Goal: Check status: Check status

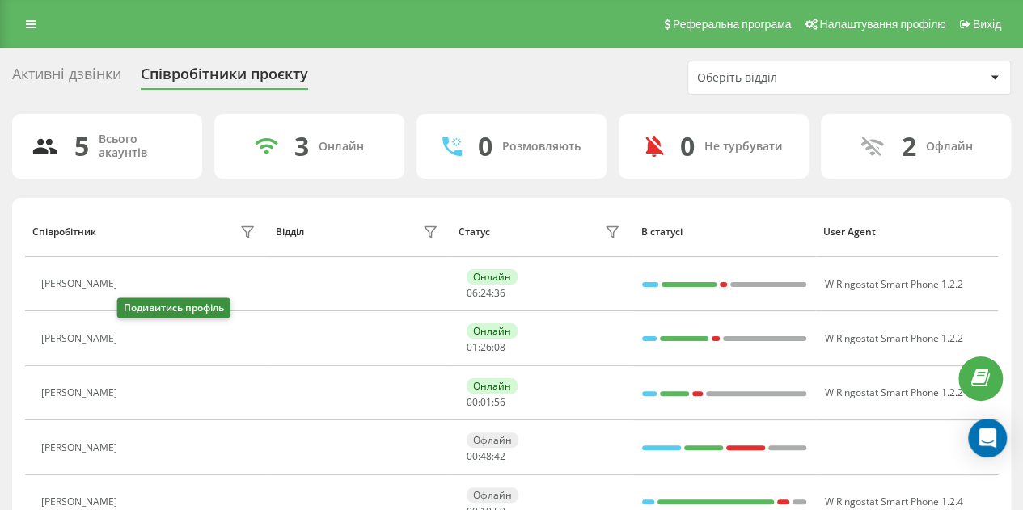
click at [135, 335] on icon at bounding box center [137, 339] width 4 height 8
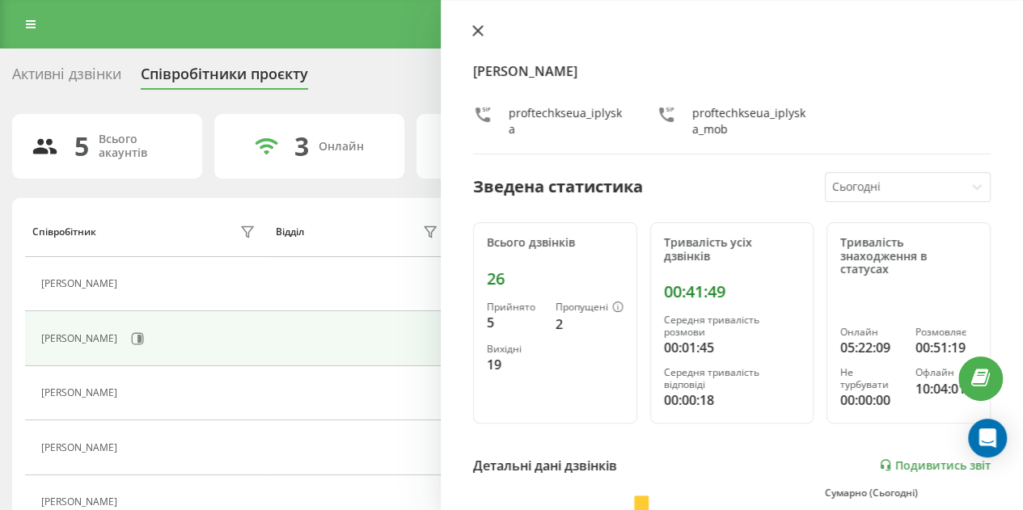
click at [477, 32] on icon at bounding box center [478, 31] width 10 height 10
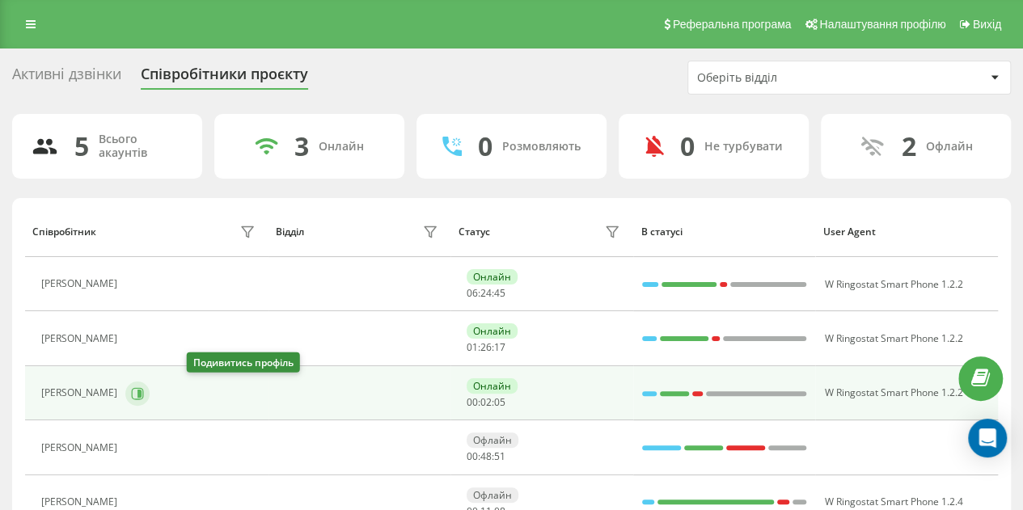
click at [144, 391] on icon at bounding box center [137, 393] width 13 height 13
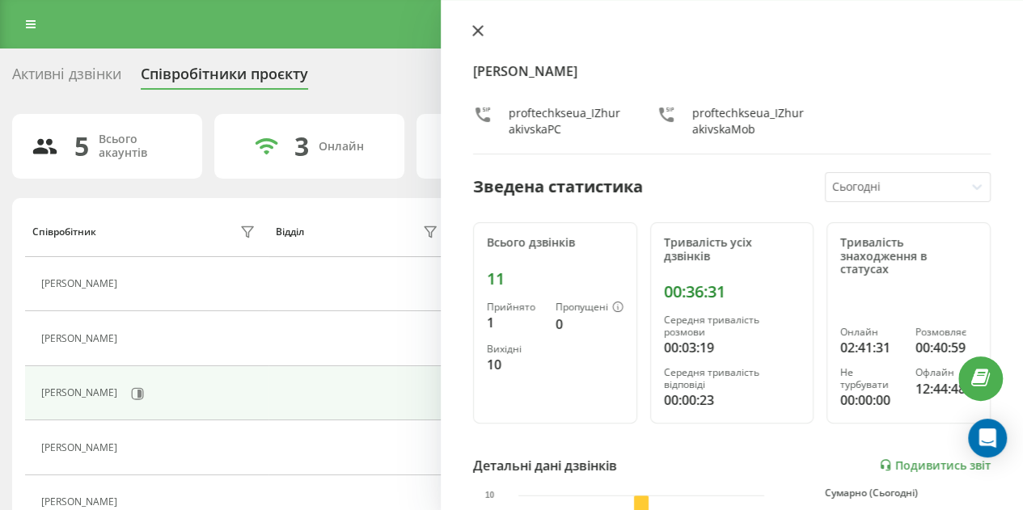
click at [476, 33] on icon at bounding box center [478, 31] width 10 height 10
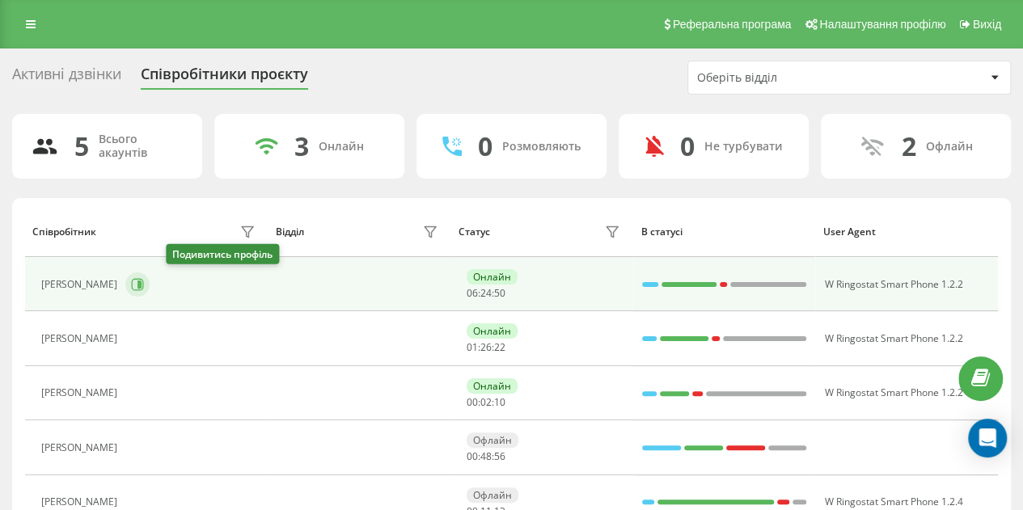
click at [144, 281] on icon at bounding box center [137, 284] width 13 height 13
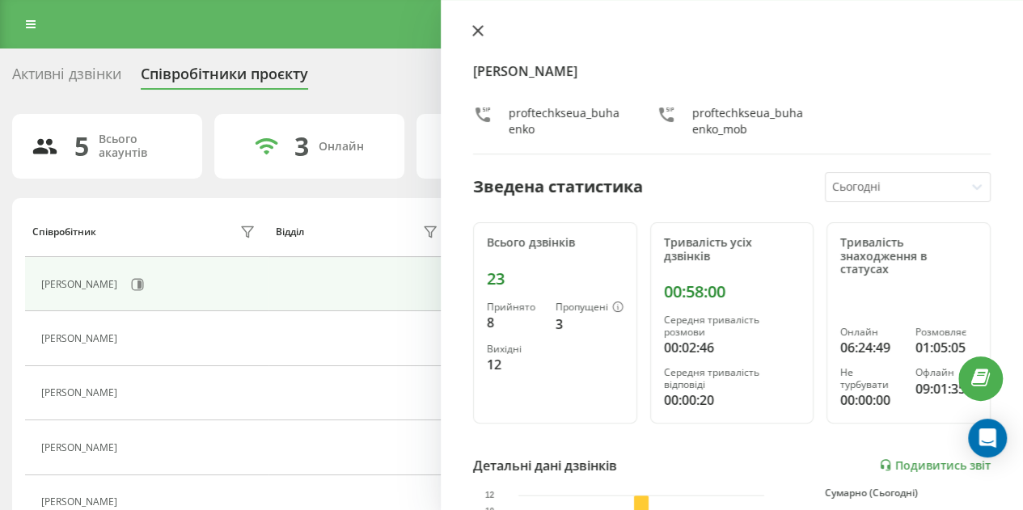
click at [480, 29] on icon at bounding box center [478, 31] width 10 height 10
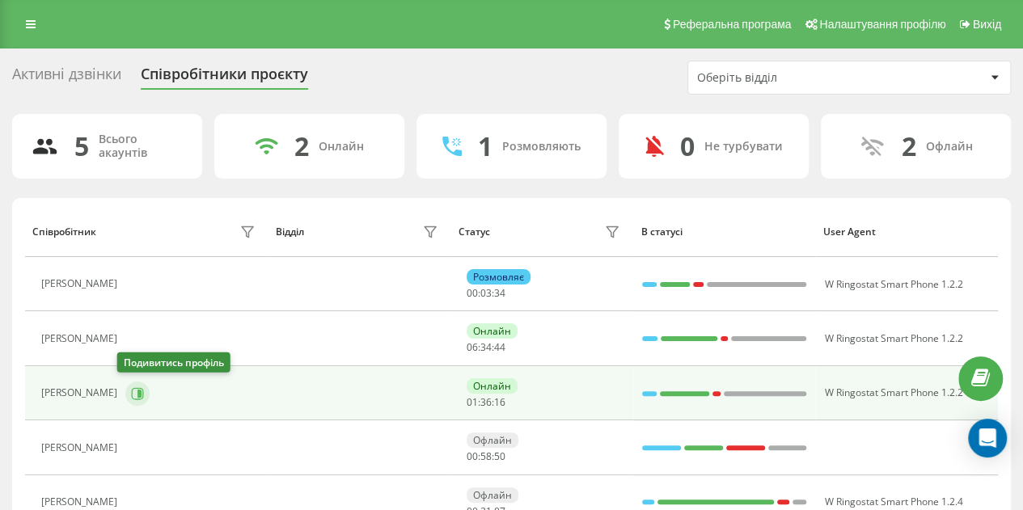
click at [137, 394] on icon at bounding box center [139, 393] width 4 height 8
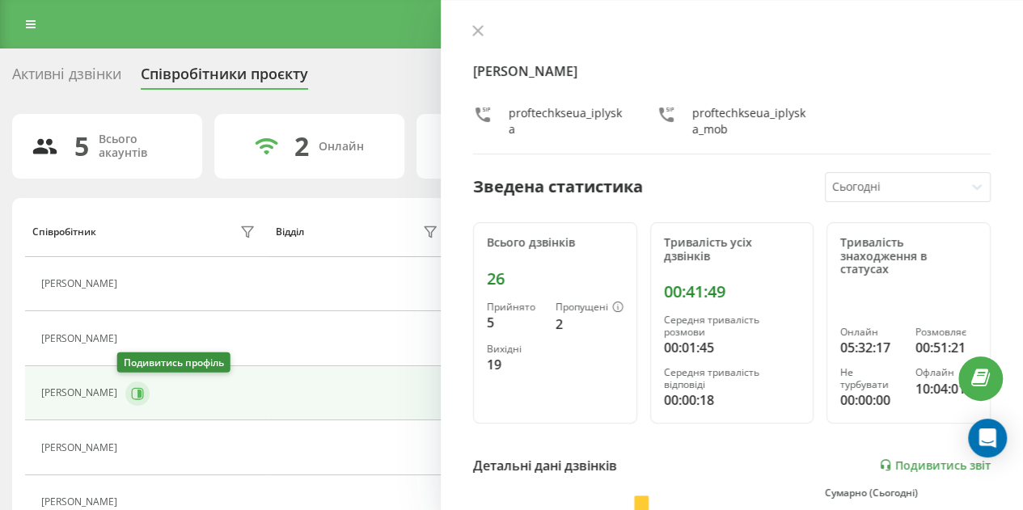
click at [137, 394] on icon at bounding box center [139, 393] width 4 height 8
click at [476, 32] on icon at bounding box center [478, 31] width 10 height 10
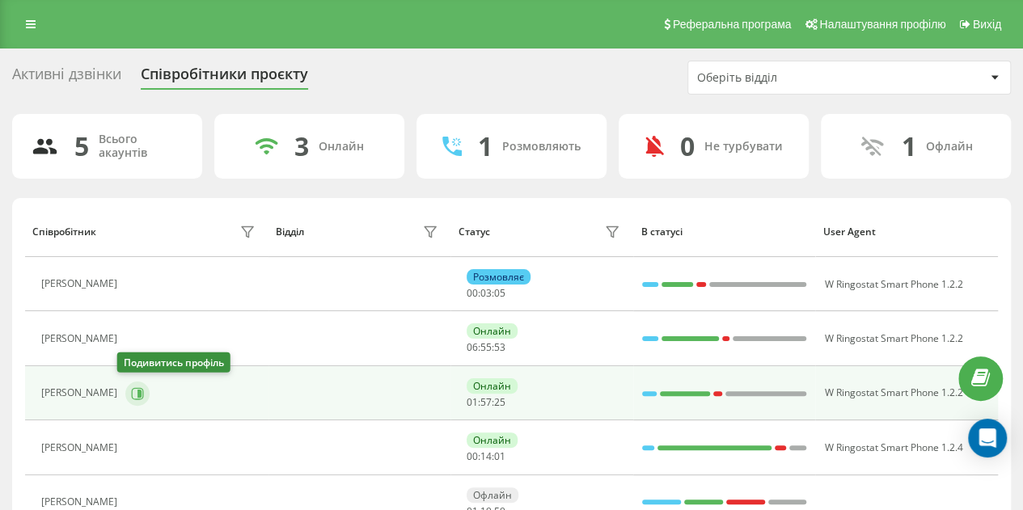
click at [135, 387] on icon at bounding box center [137, 393] width 13 height 13
